Goal: Information Seeking & Learning: Learn about a topic

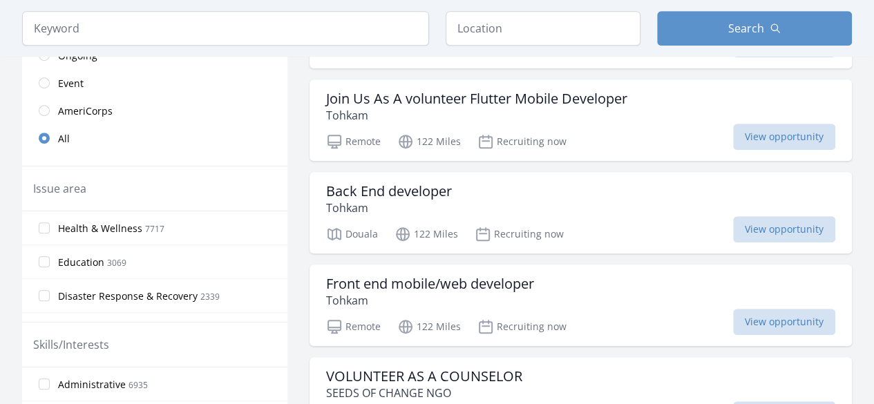
scroll to position [337, 0]
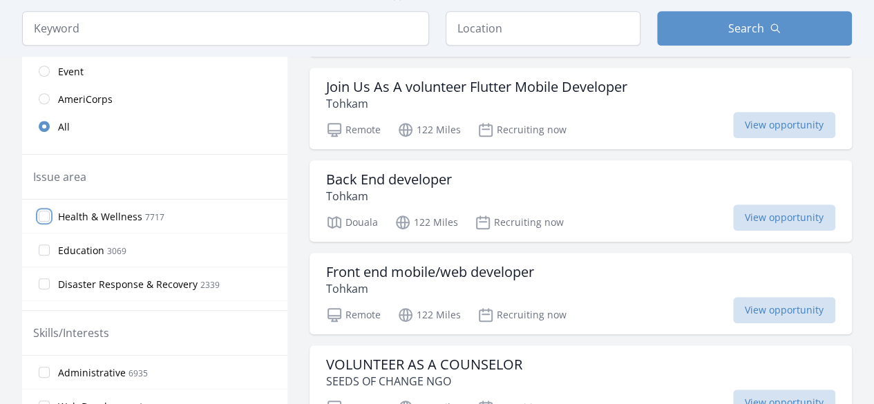
click at [46, 216] on input "Health & Wellness 7717" at bounding box center [44, 216] width 11 height 11
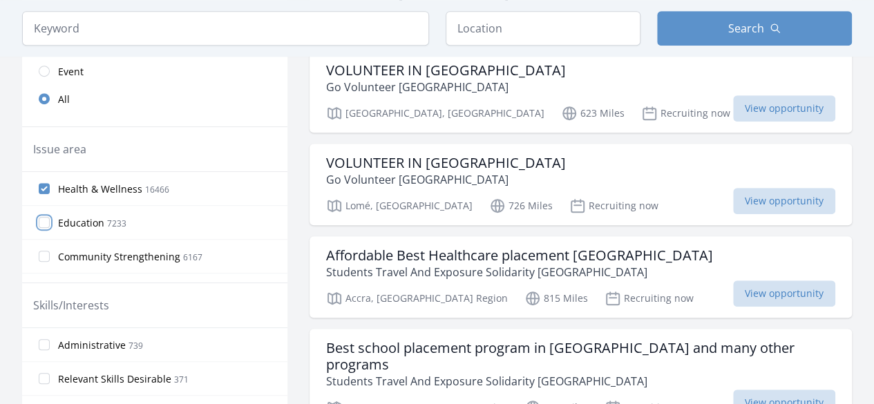
click at [44, 223] on input "Education 7233" at bounding box center [44, 222] width 11 height 11
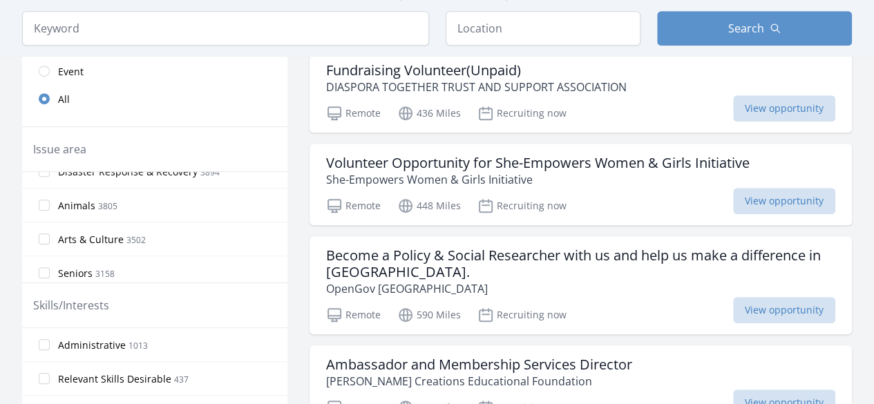
scroll to position [147, 0]
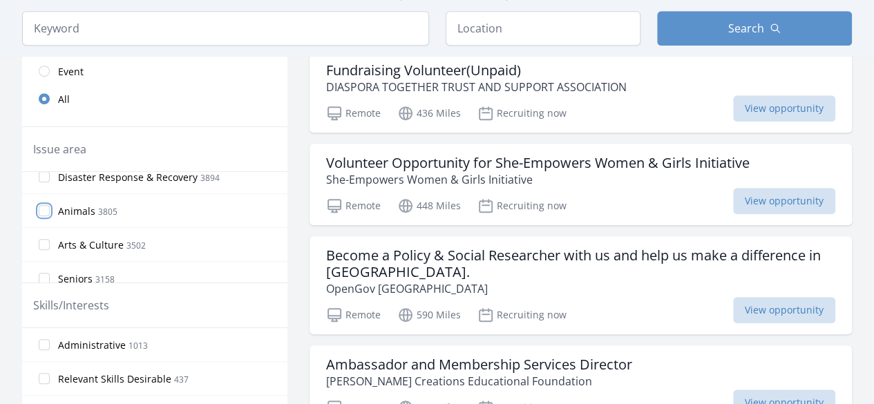
click at [41, 206] on input "Animals 3805" at bounding box center [44, 210] width 11 height 11
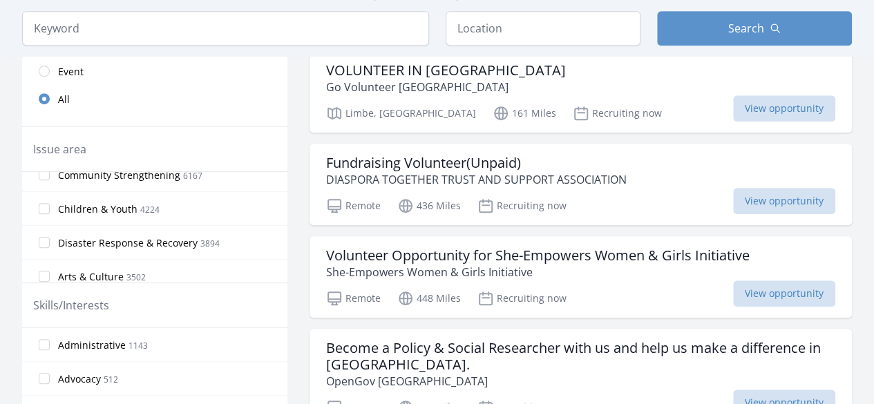
scroll to position [137, 0]
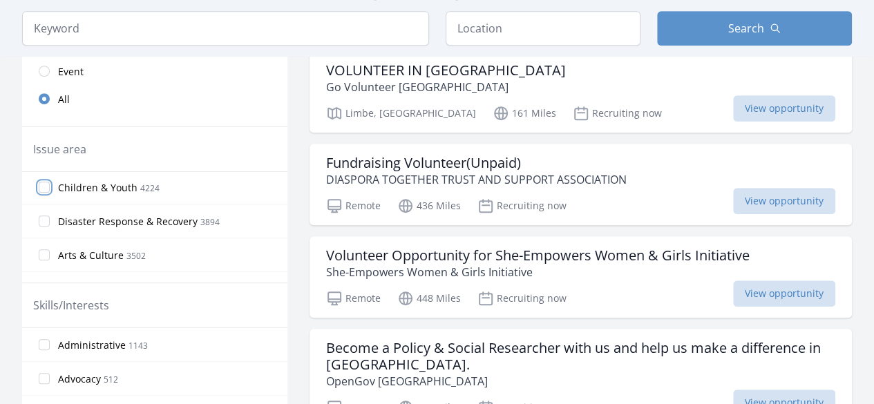
click at [43, 189] on input "Children & Youth 4224" at bounding box center [44, 187] width 11 height 11
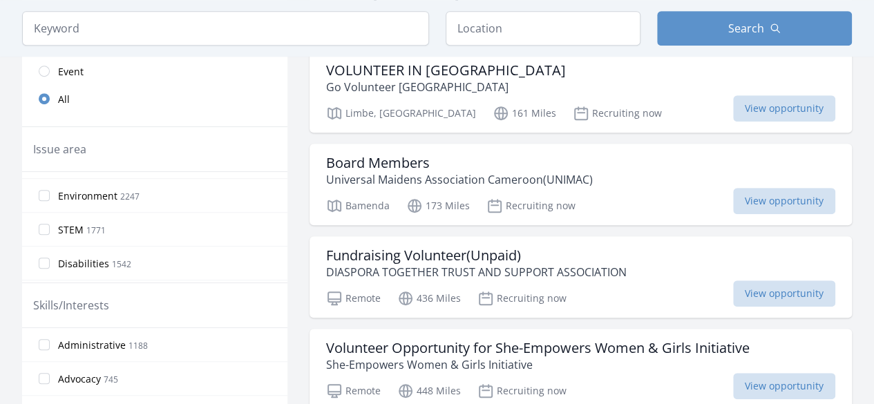
scroll to position [287, 0]
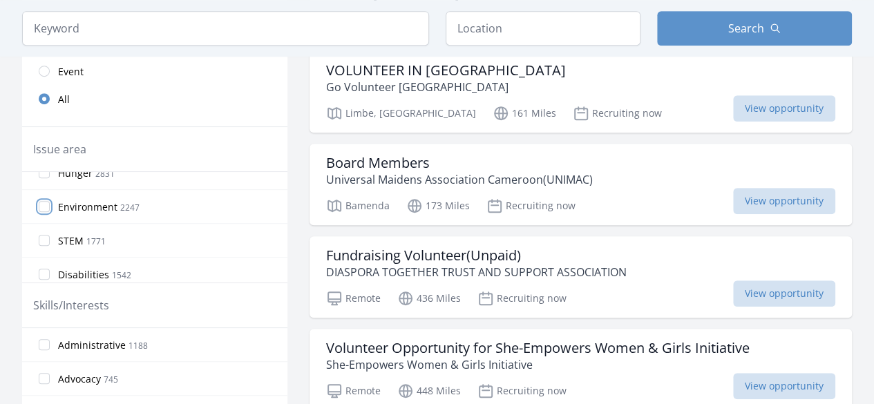
click at [43, 202] on input "Environment 2247" at bounding box center [44, 206] width 11 height 11
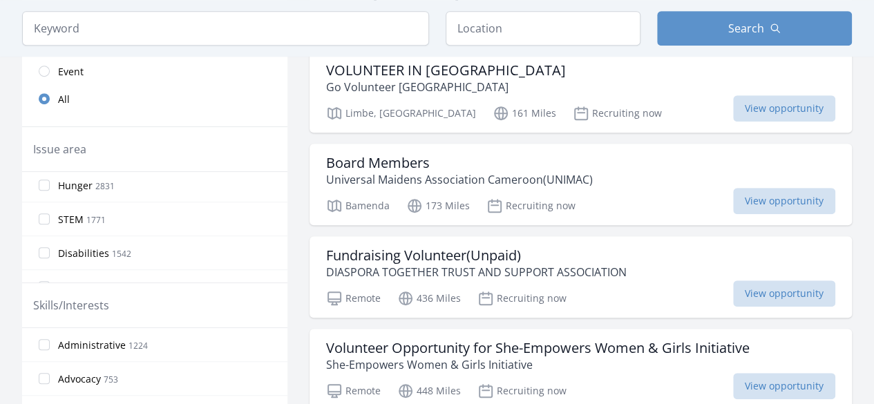
scroll to position [325, 0]
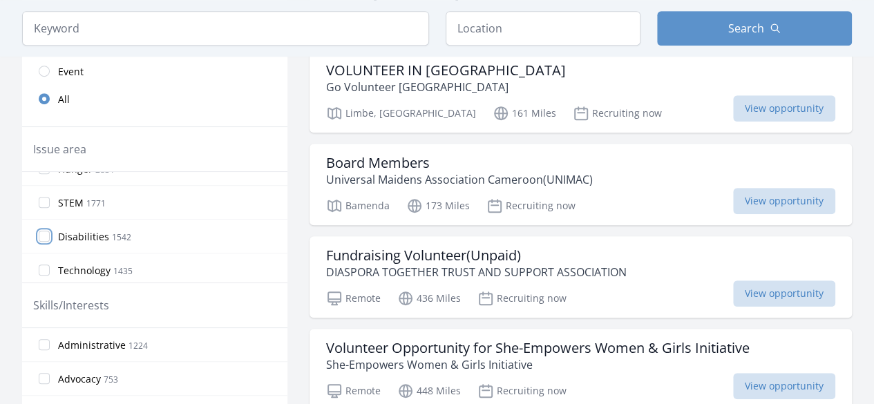
click at [42, 234] on input "Disabilities 1542" at bounding box center [44, 236] width 11 height 11
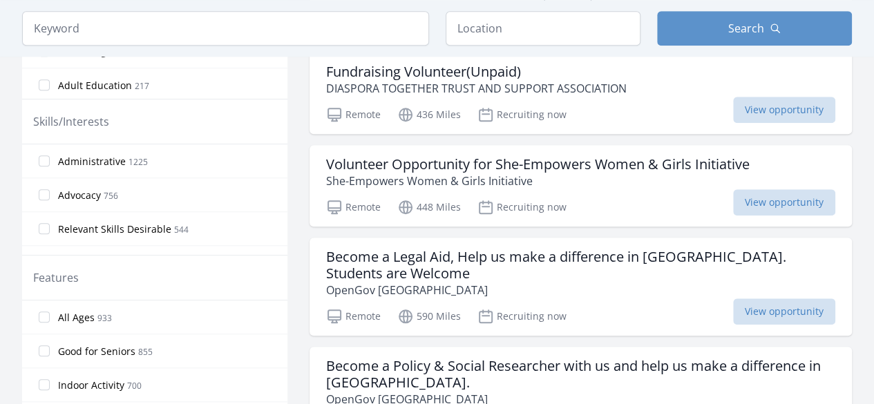
scroll to position [521, 0]
click at [50, 154] on label "Administrative 1225" at bounding box center [154, 161] width 265 height 28
click at [50, 155] on input "Administrative 1225" at bounding box center [44, 160] width 11 height 11
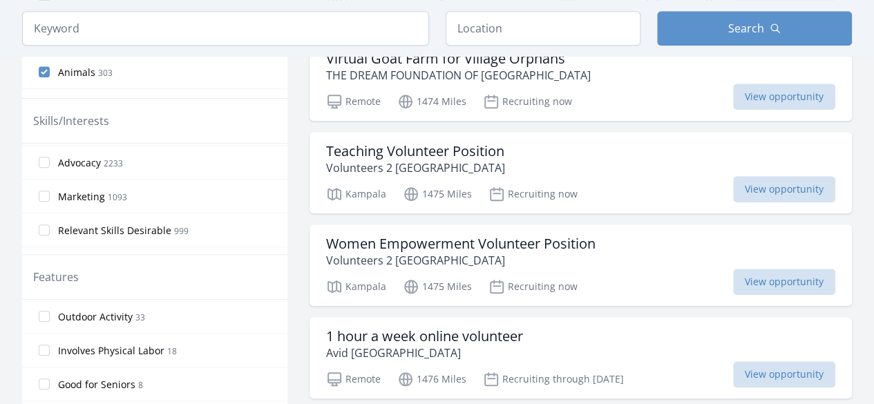
scroll to position [46, 0]
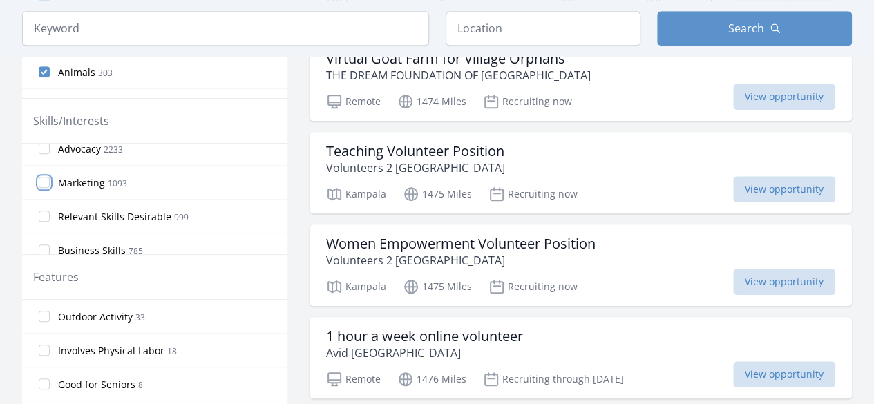
click at [47, 183] on input "Marketing 1093" at bounding box center [44, 182] width 11 height 11
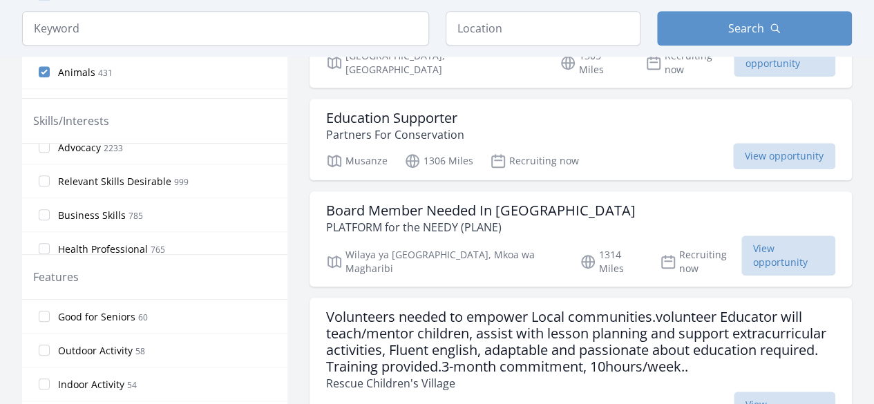
scroll to position [59, 0]
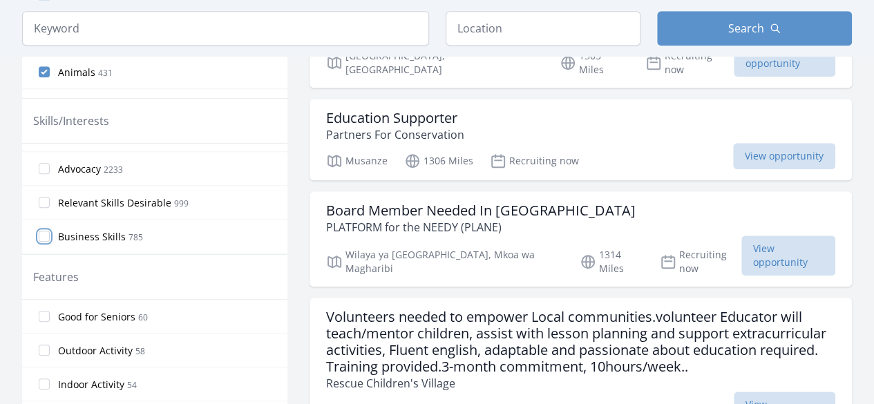
click at [41, 231] on input "Business Skills 785" at bounding box center [44, 236] width 11 height 11
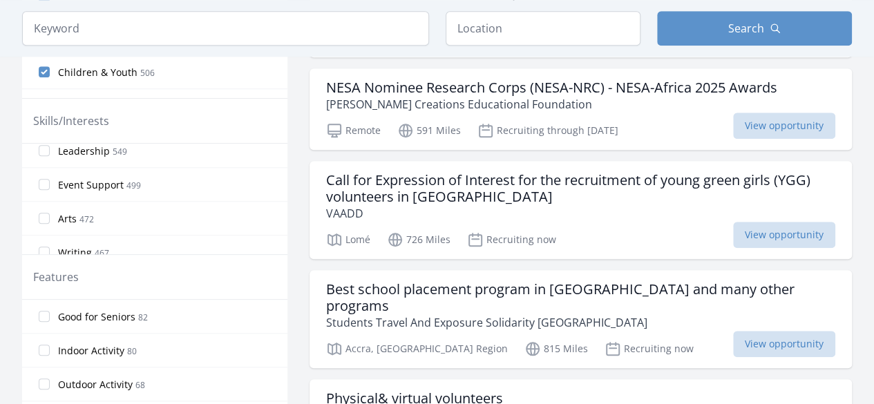
scroll to position [334, 0]
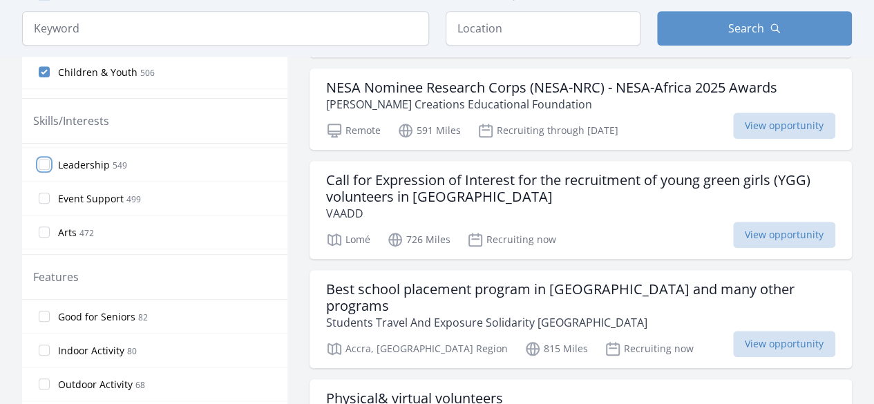
click at [44, 161] on input "Leadership 549" at bounding box center [44, 164] width 11 height 11
click at [41, 193] on input "Accounting 132" at bounding box center [44, 198] width 11 height 11
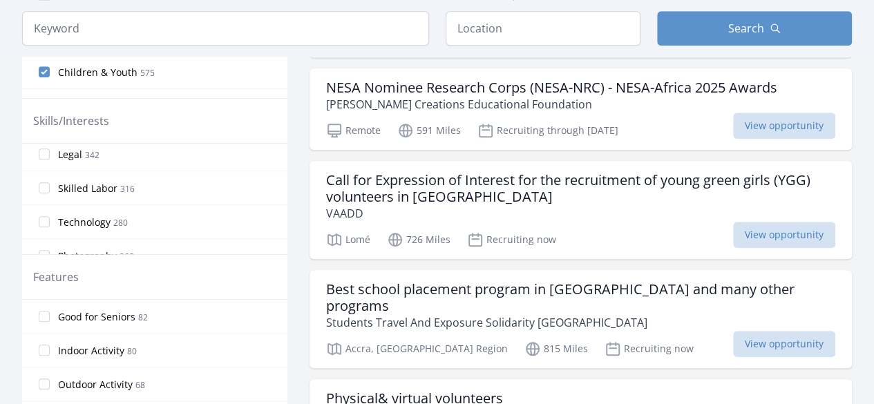
scroll to position [0, 0]
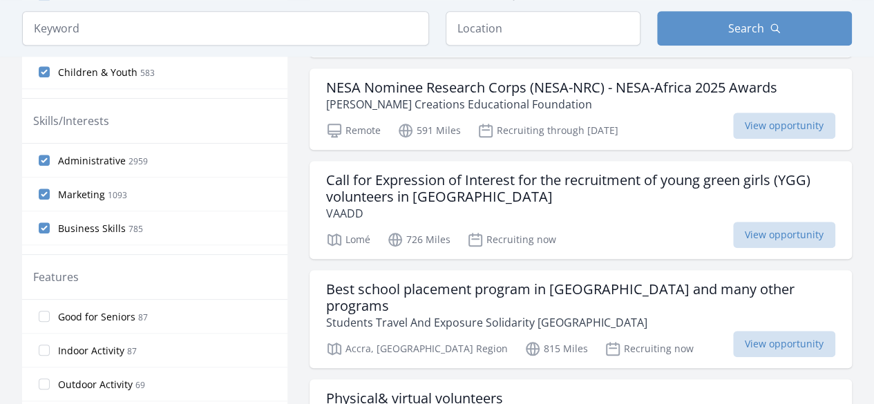
drag, startPoint x: 283, startPoint y: 158, endPoint x: 294, endPoint y: 193, distance: 36.9
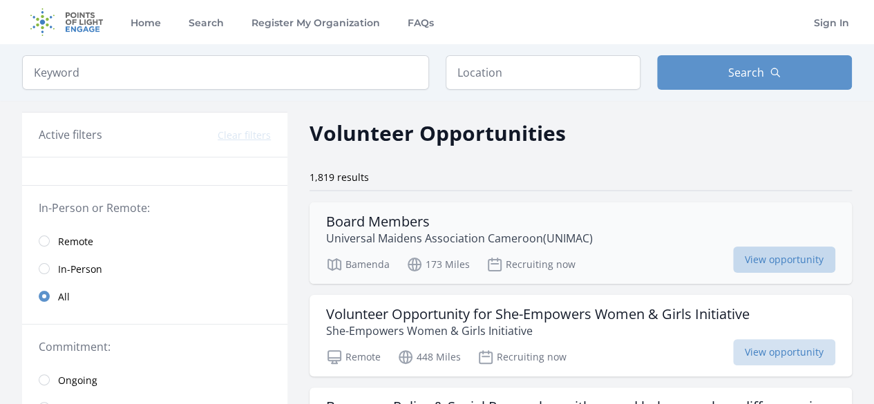
click at [767, 262] on span "View opportunity" at bounding box center [784, 260] width 102 height 26
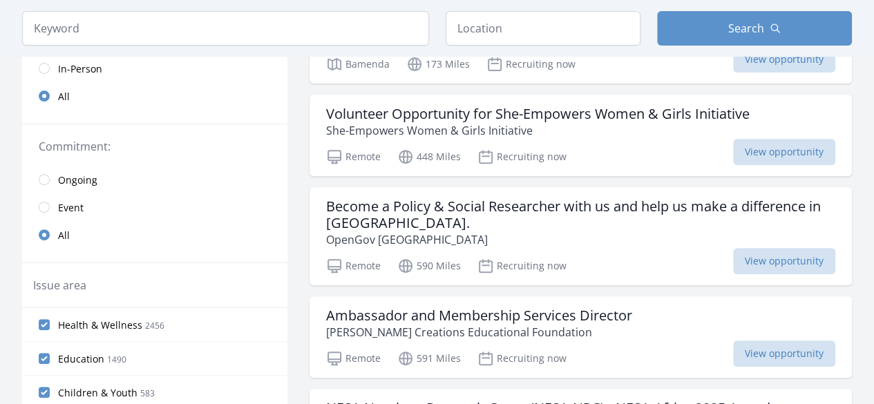
scroll to position [218, 0]
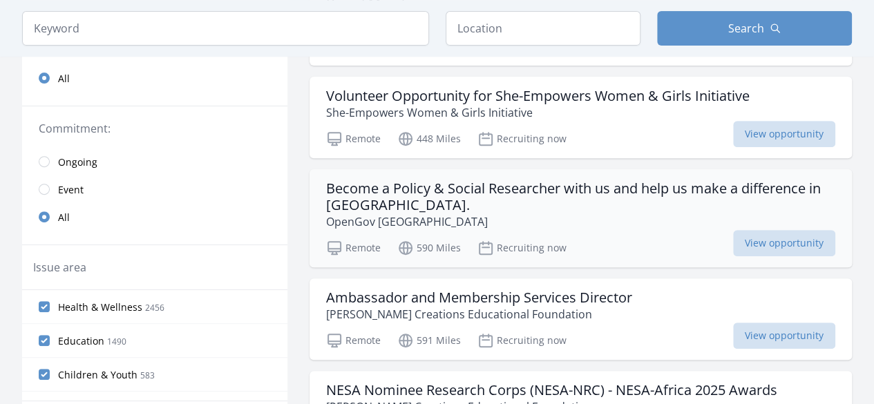
click at [708, 191] on h3 "Become a Policy & Social Researcher with us and help us make a difference in Af…" at bounding box center [580, 196] width 509 height 33
click at [762, 240] on span "View opportunity" at bounding box center [784, 243] width 102 height 26
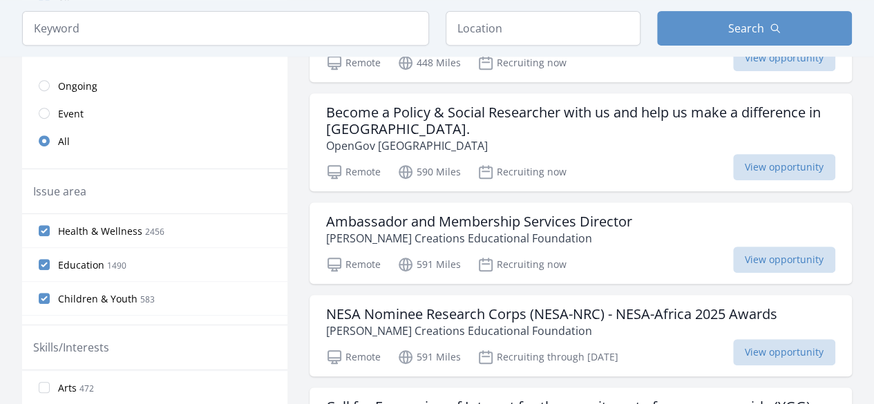
scroll to position [309, 0]
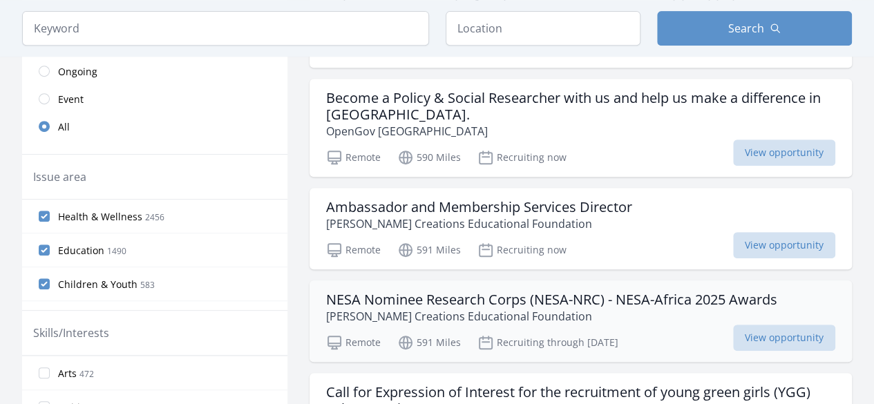
click at [677, 292] on h3 "NESA Nominee Research Corps (NESA-NRC) - NESA-Africa 2025 Awards" at bounding box center [551, 300] width 451 height 17
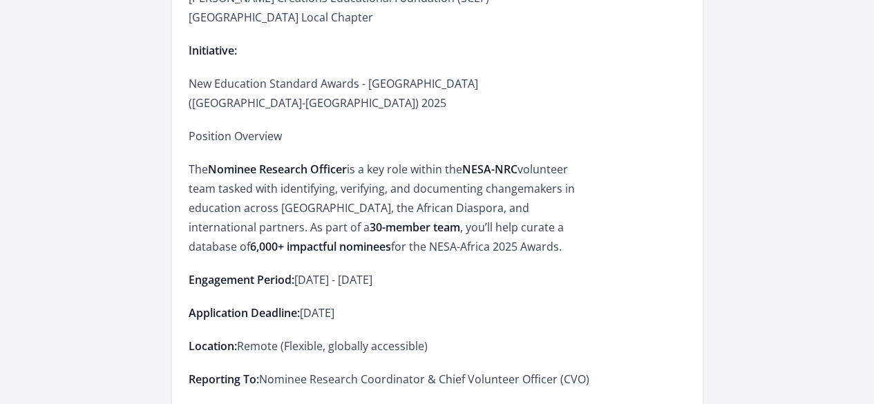
scroll to position [632, 0]
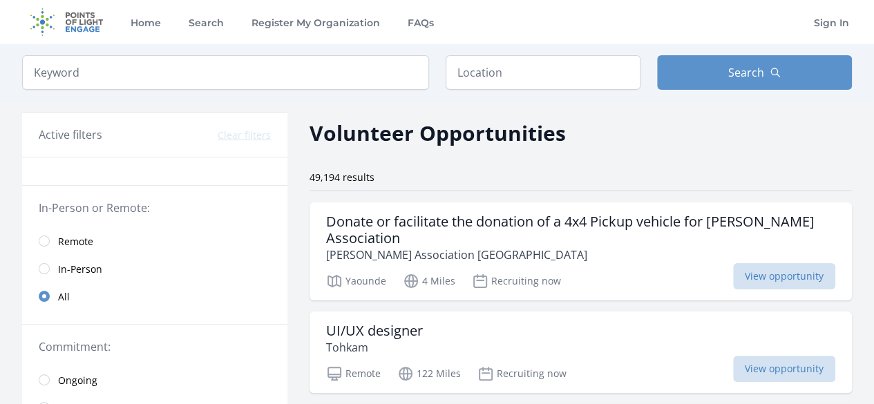
click at [48, 245] on link "Remote" at bounding box center [154, 241] width 265 height 28
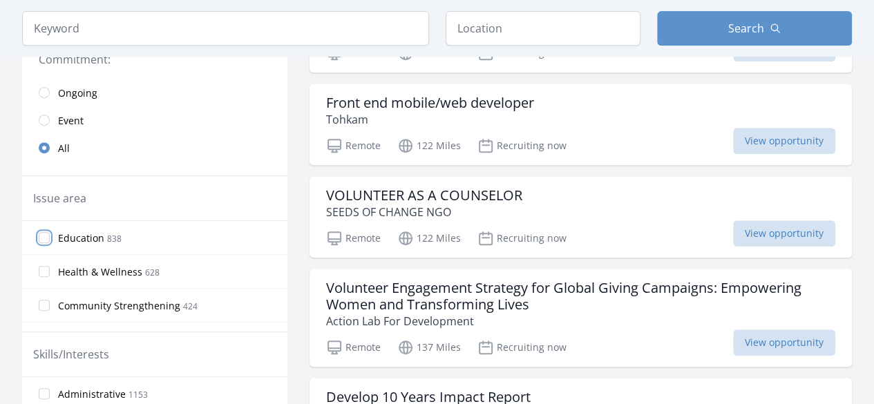
click at [46, 240] on input "Education 838" at bounding box center [44, 237] width 11 height 11
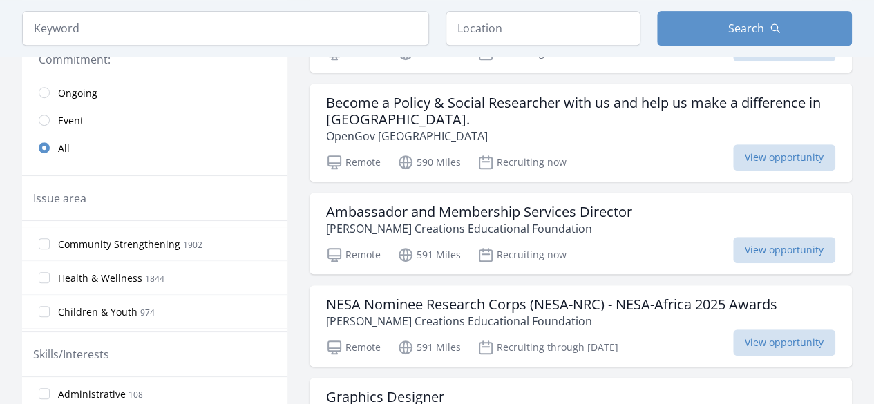
scroll to position [33, 0]
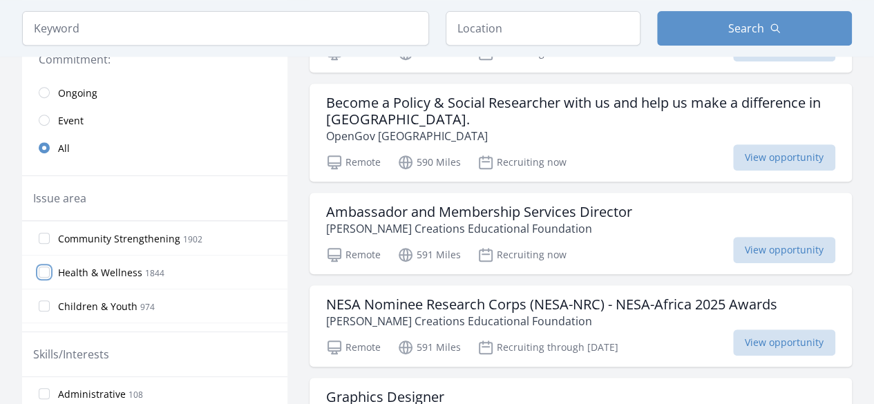
click at [41, 272] on input "Health & Wellness 1844" at bounding box center [44, 272] width 11 height 11
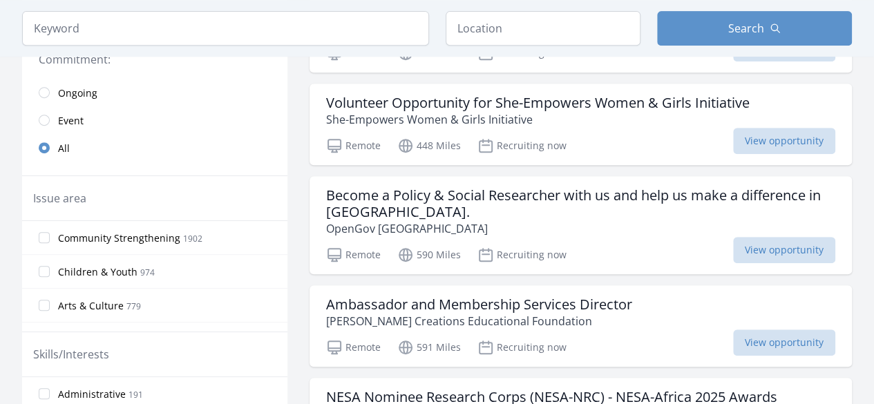
scroll to position [69, 0]
click at [44, 267] on input "Children & Youth 974" at bounding box center [44, 270] width 11 height 11
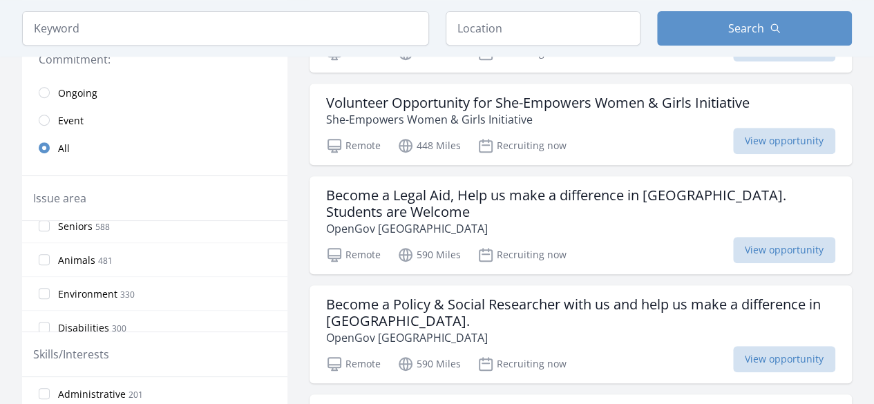
scroll to position [283, 0]
click at [46, 257] on input "Animals 481" at bounding box center [44, 259] width 11 height 11
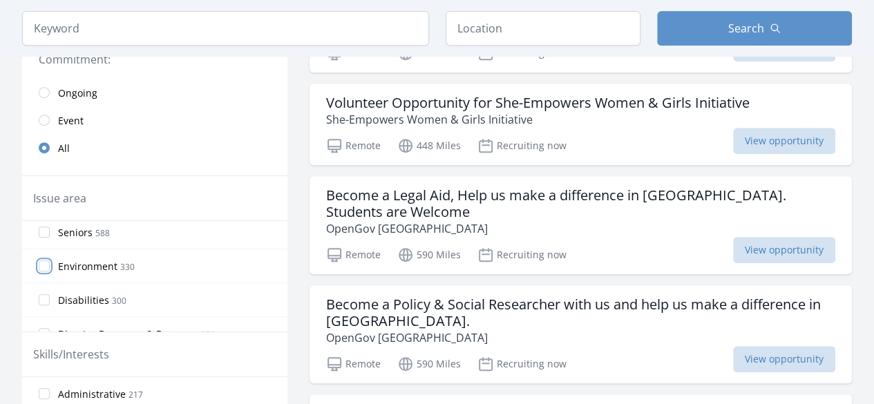
click at [48, 264] on input "Environment 330" at bounding box center [44, 266] width 11 height 11
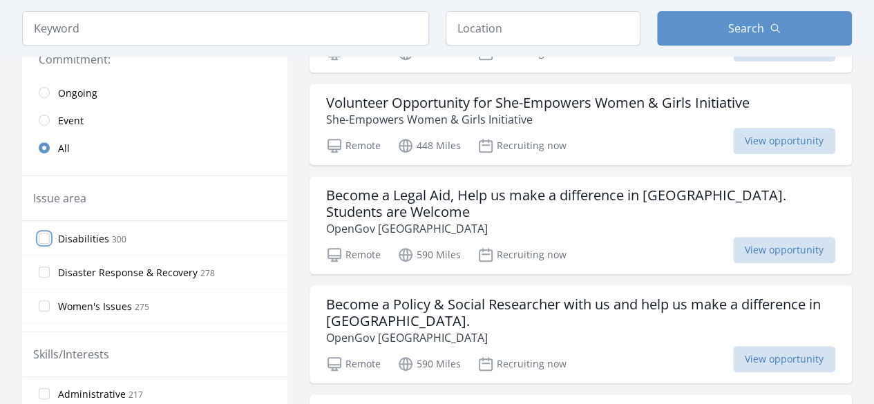
click at [41, 235] on input "Disabilities 300" at bounding box center [44, 238] width 11 height 11
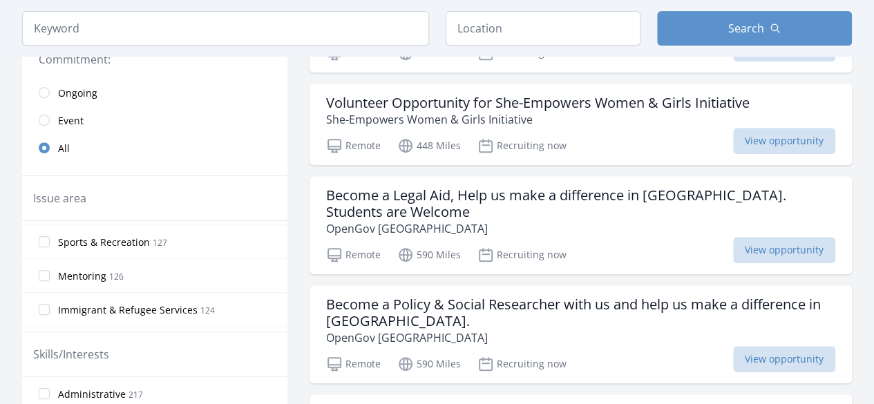
scroll to position [607, 0]
click at [45, 238] on input "Sports & Recreation 127" at bounding box center [44, 240] width 11 height 11
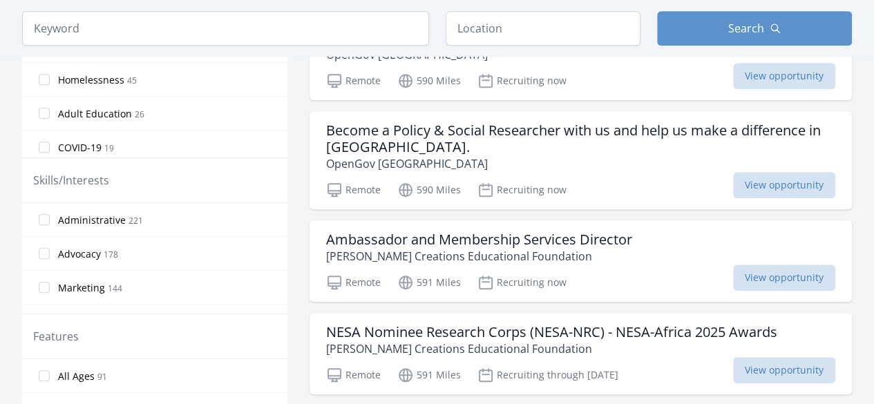
scroll to position [495, 0]
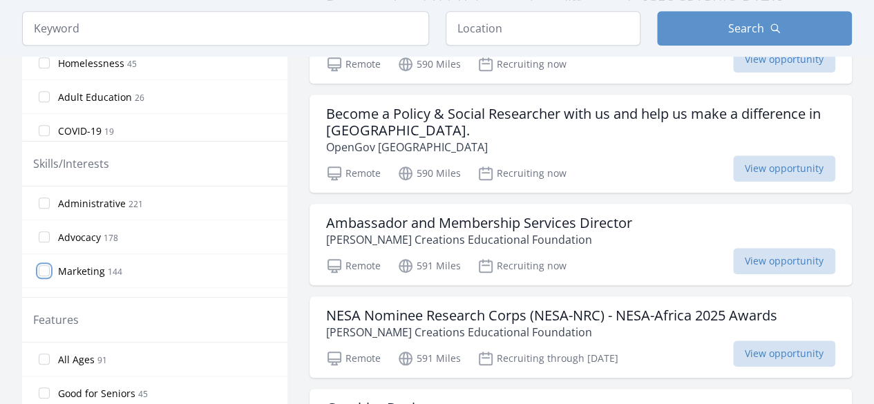
click at [44, 267] on input "Marketing 144" at bounding box center [44, 270] width 11 height 11
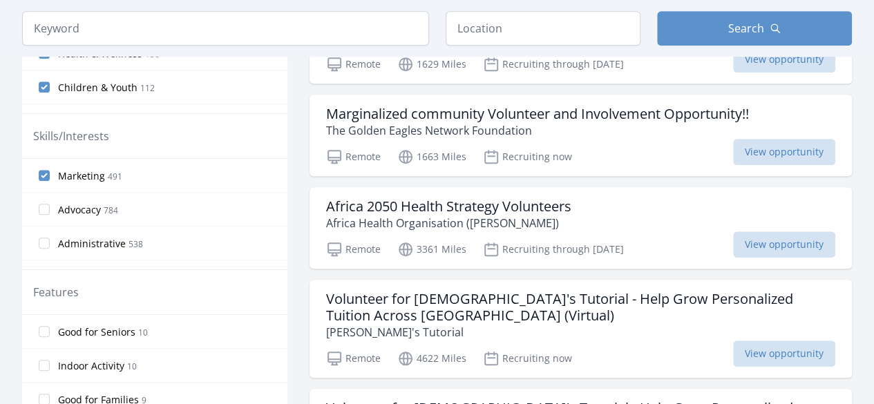
scroll to position [467, 0]
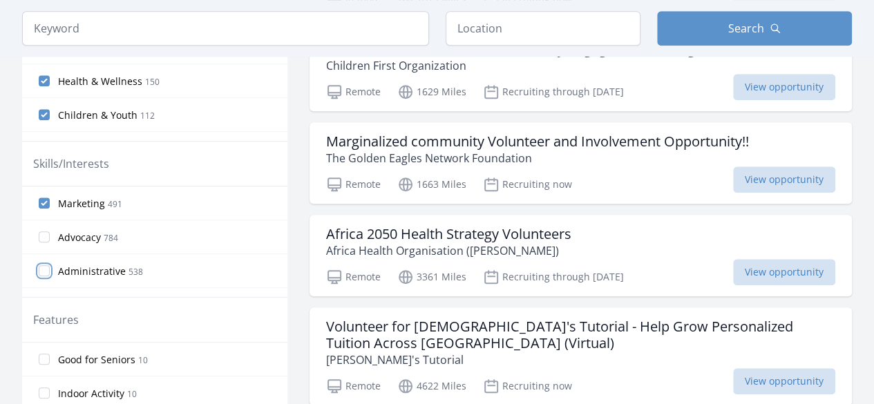
click at [48, 269] on input "Administrative 538" at bounding box center [44, 270] width 11 height 11
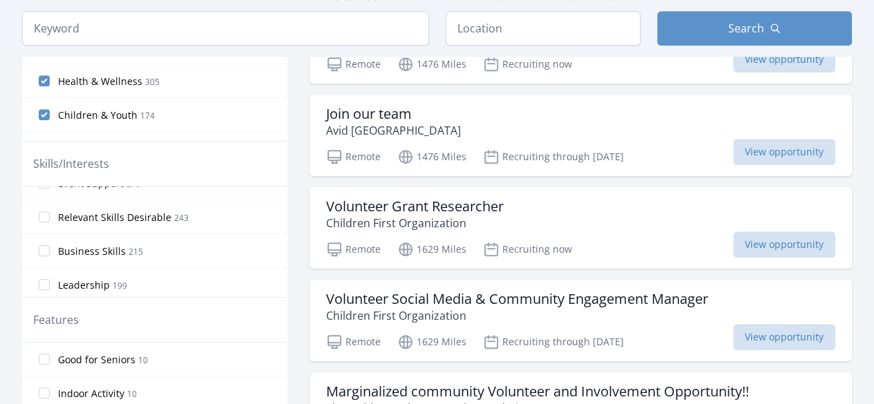
scroll to position [192, 0]
click at [44, 277] on input "Leadership 199" at bounding box center [44, 281] width 11 height 11
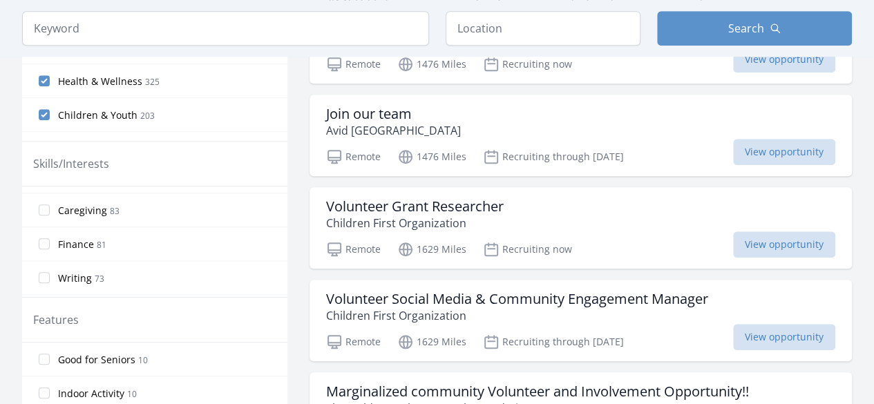
scroll to position [536, 0]
click at [47, 238] on input "Finance 81" at bounding box center [44, 243] width 11 height 11
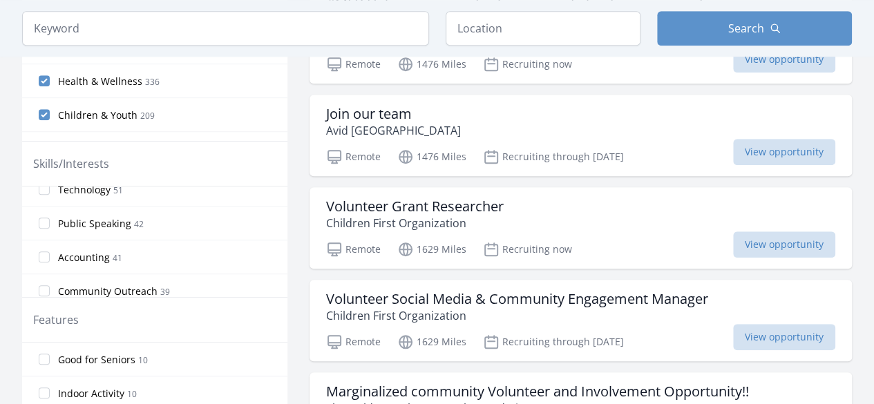
scroll to position [759, 0]
click at [46, 252] on input "Accounting 41" at bounding box center [44, 257] width 11 height 11
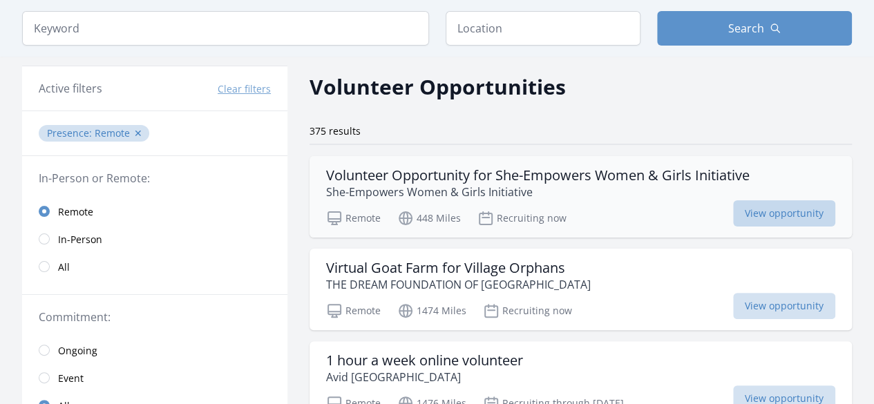
scroll to position [0, 0]
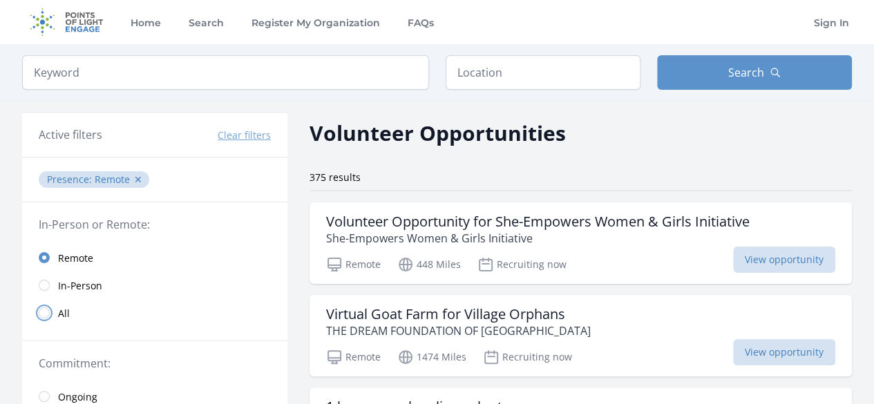
click at [46, 312] on input "radio" at bounding box center [44, 313] width 11 height 11
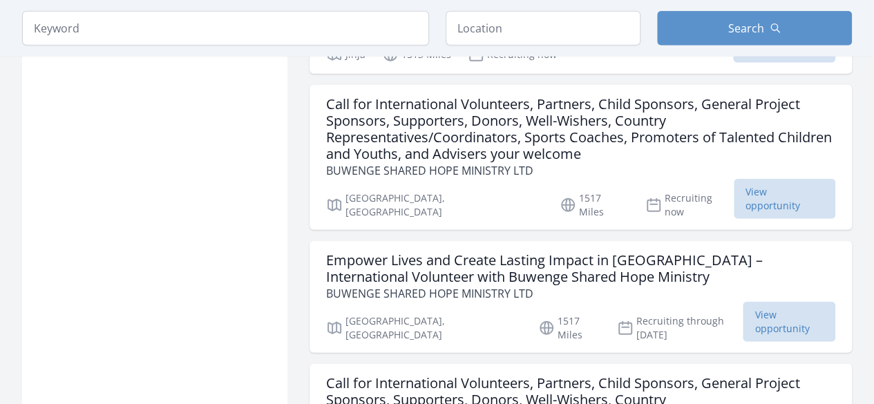
scroll to position [1743, 0]
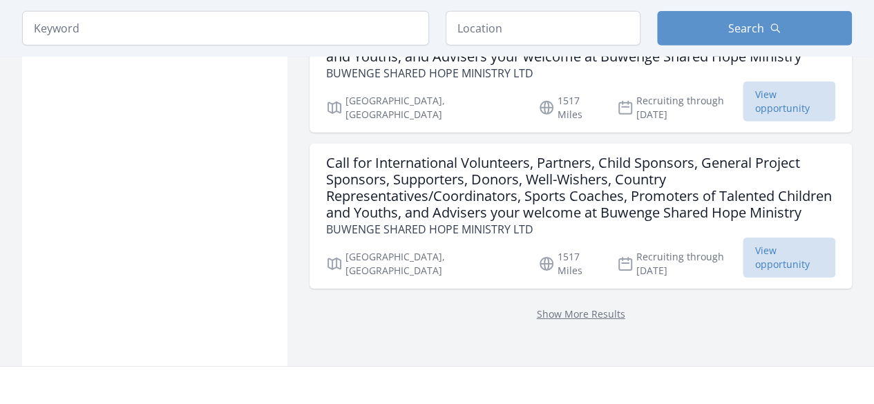
scroll to position [2167, 0]
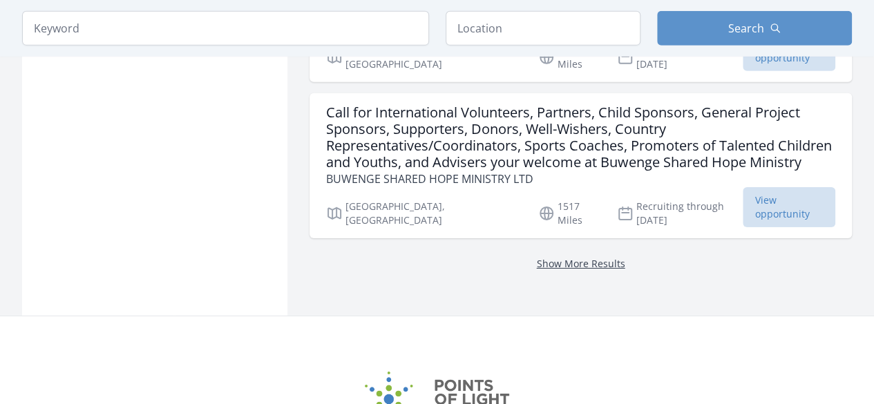
click at [608, 257] on link "Show More Results" at bounding box center [581, 263] width 88 height 13
click at [578, 257] on link "Show More Results" at bounding box center [581, 263] width 88 height 13
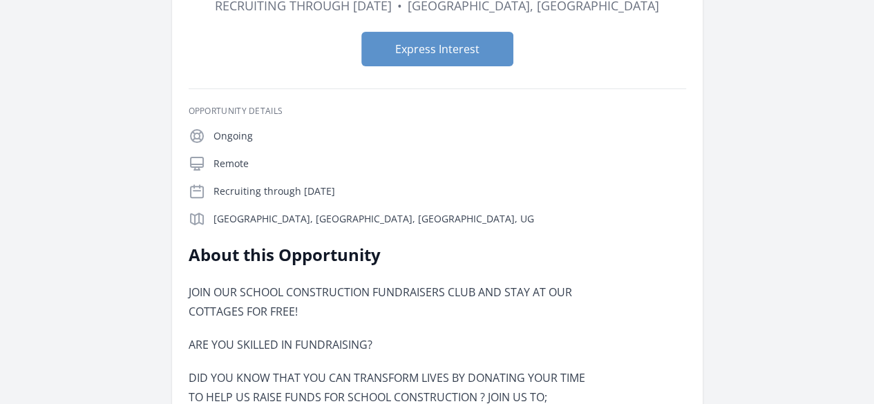
scroll to position [149, 0]
